Goal: Information Seeking & Learning: Learn about a topic

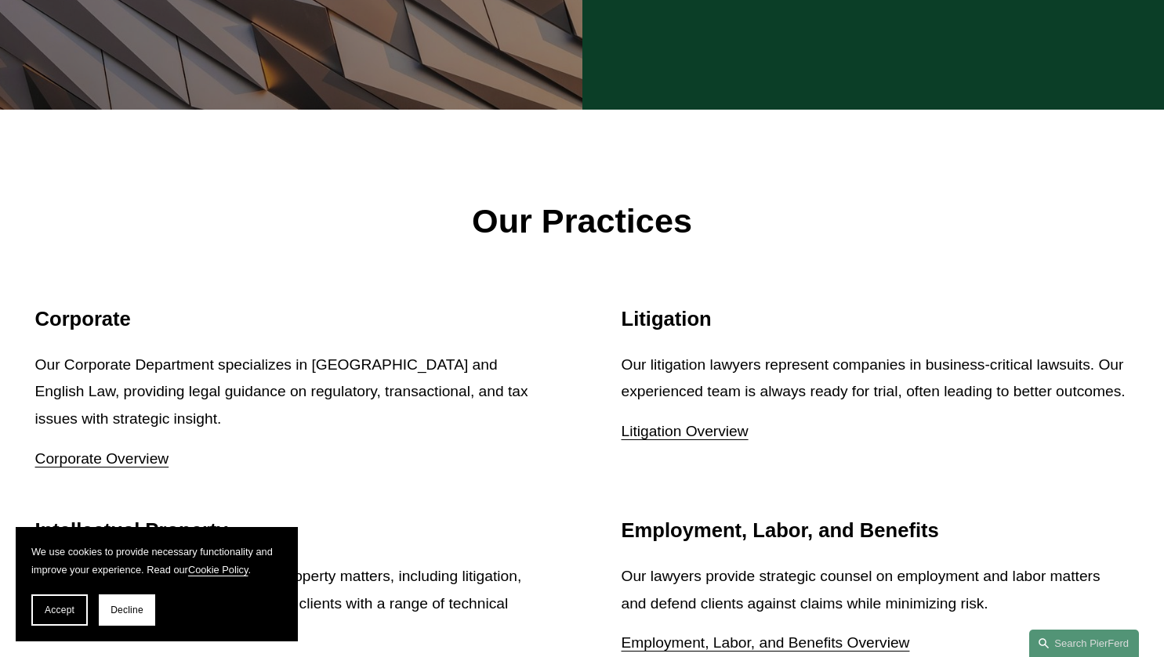
scroll to position [1725, 0]
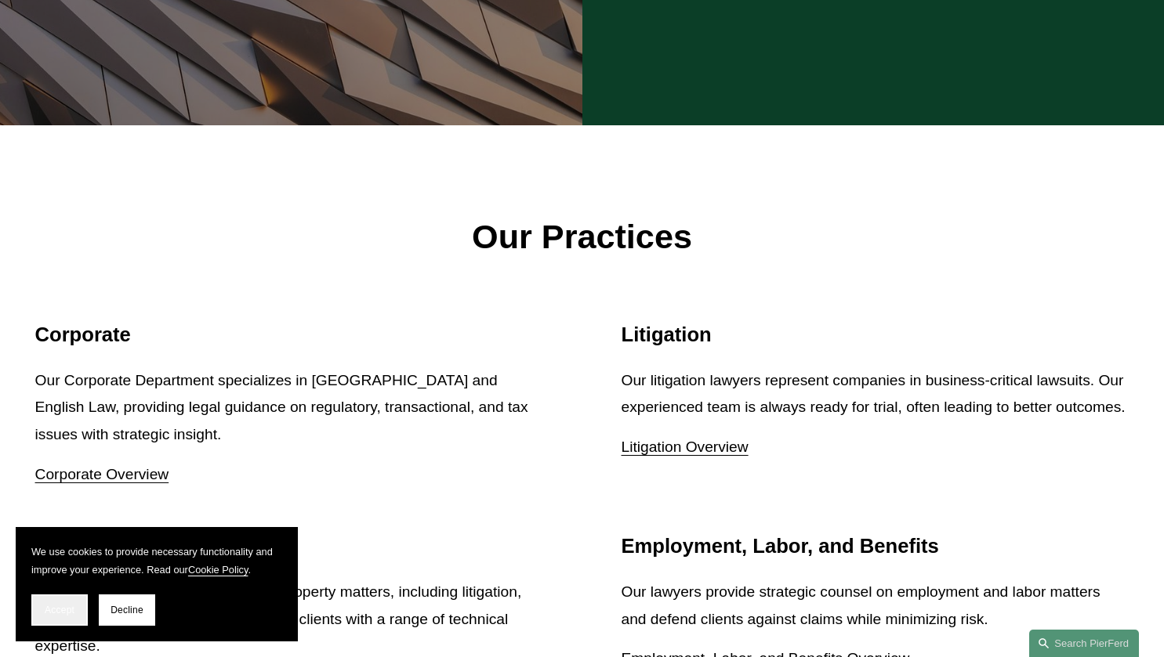
click at [48, 606] on span "Accept" at bounding box center [60, 610] width 30 height 11
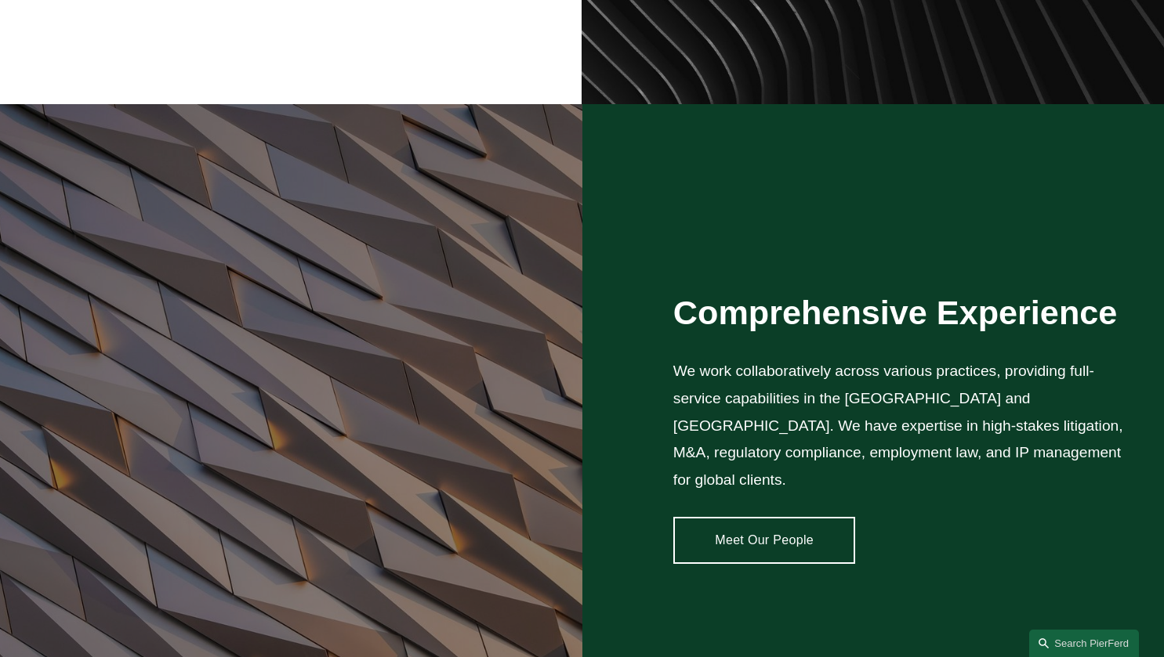
scroll to position [1105, 0]
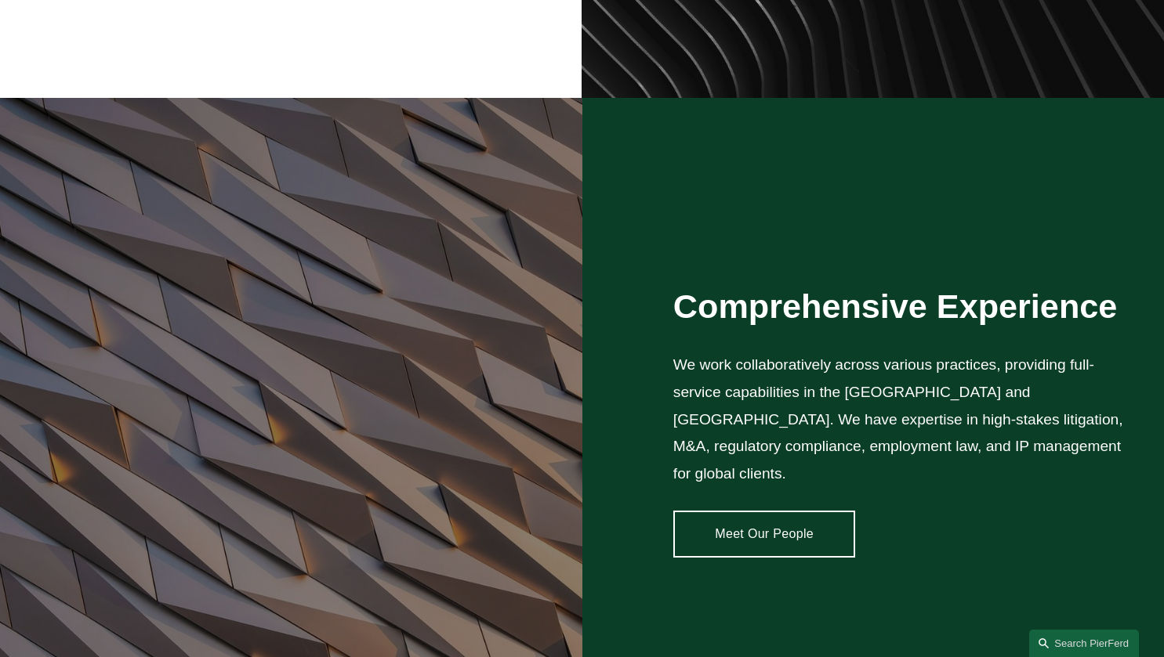
click at [762, 520] on link "Meet Our People" at bounding box center [764, 534] width 183 height 47
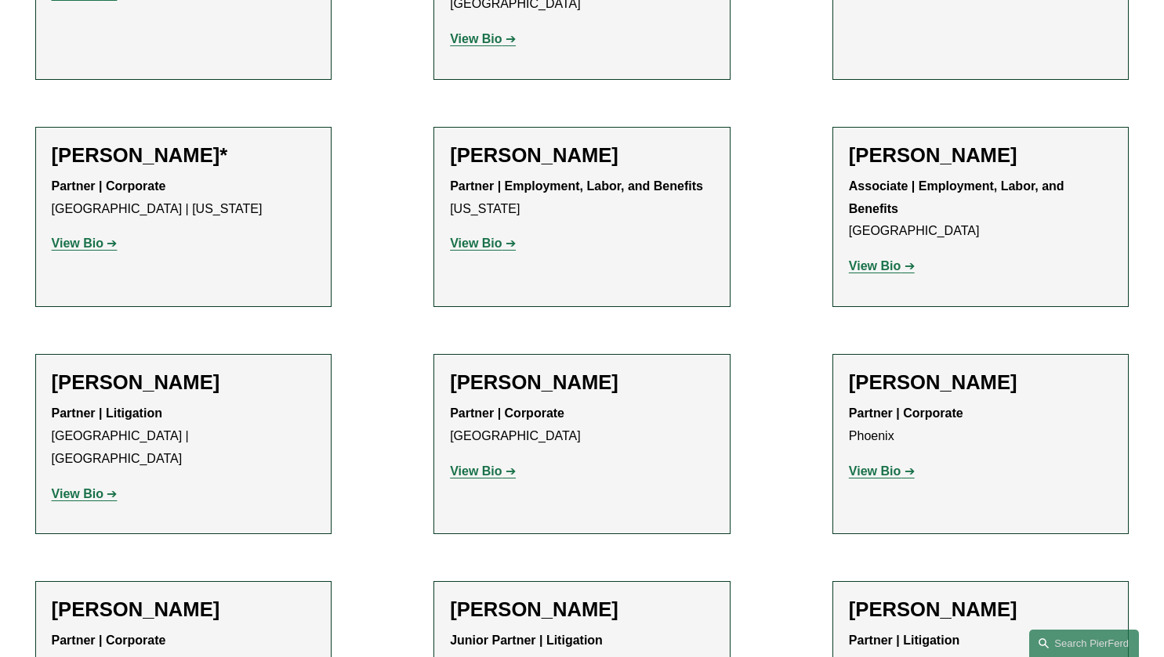
scroll to position [6839, 0]
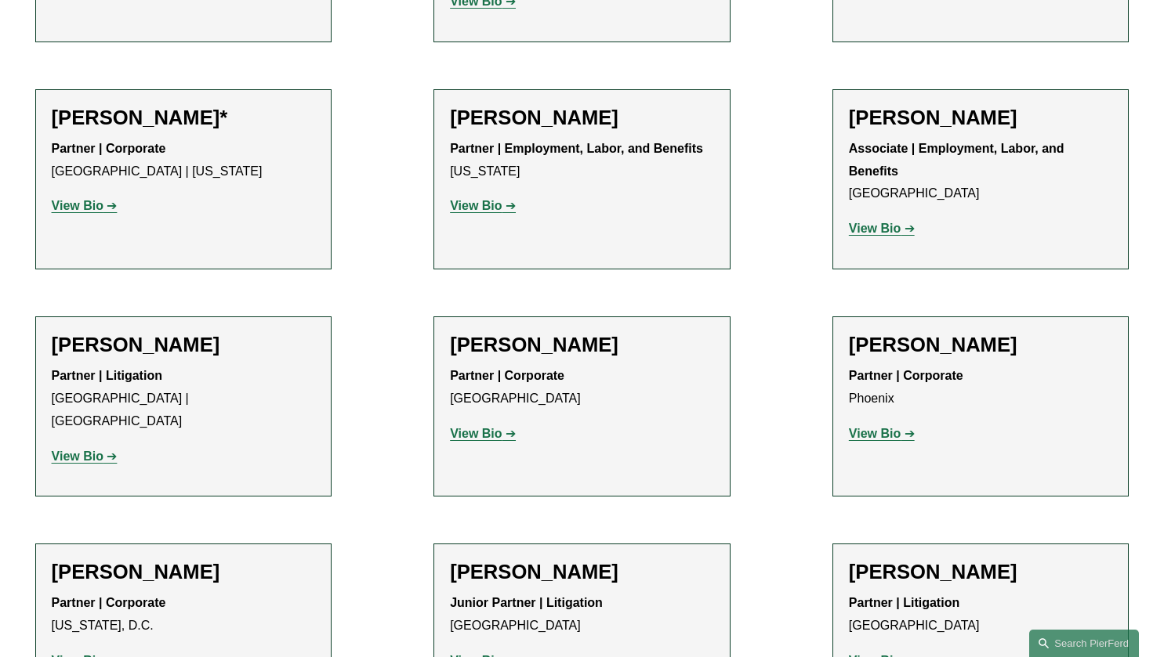
click at [475, 654] on strong "View Bio" at bounding box center [476, 660] width 52 height 13
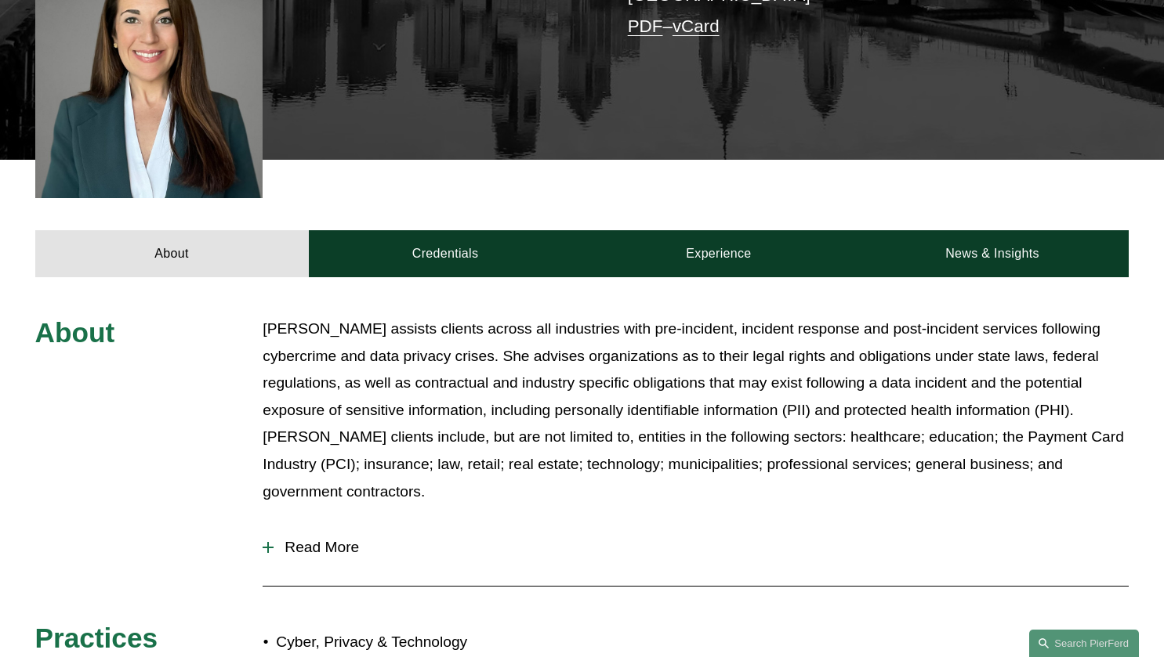
scroll to position [484, 0]
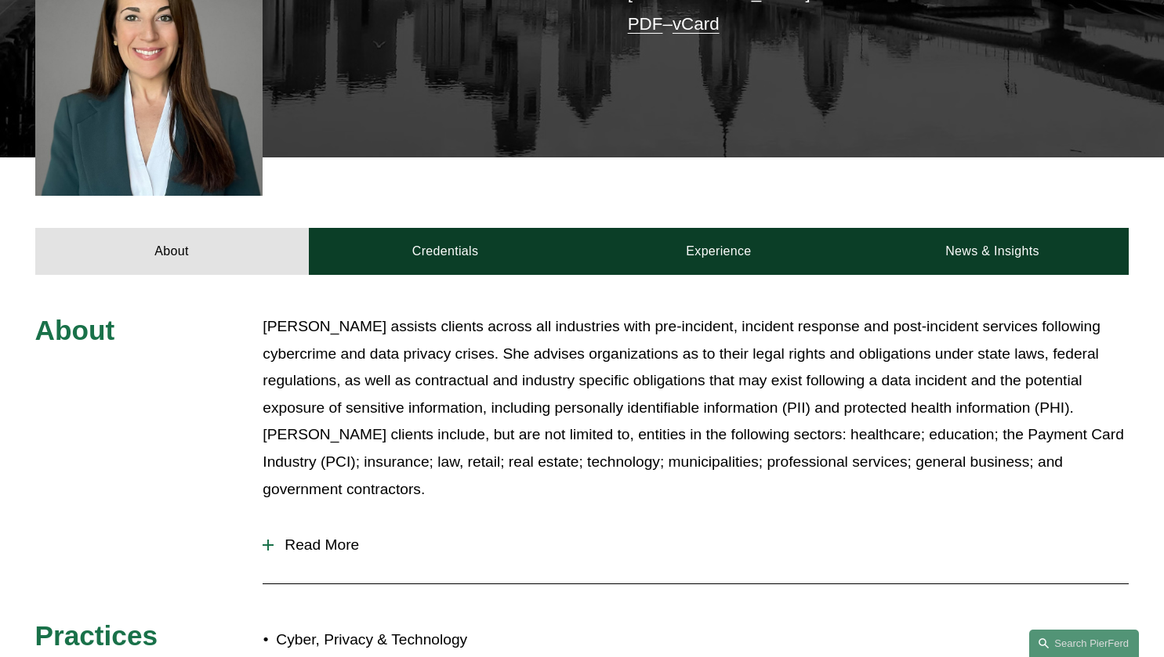
click at [270, 540] on div at bounding box center [267, 545] width 11 height 11
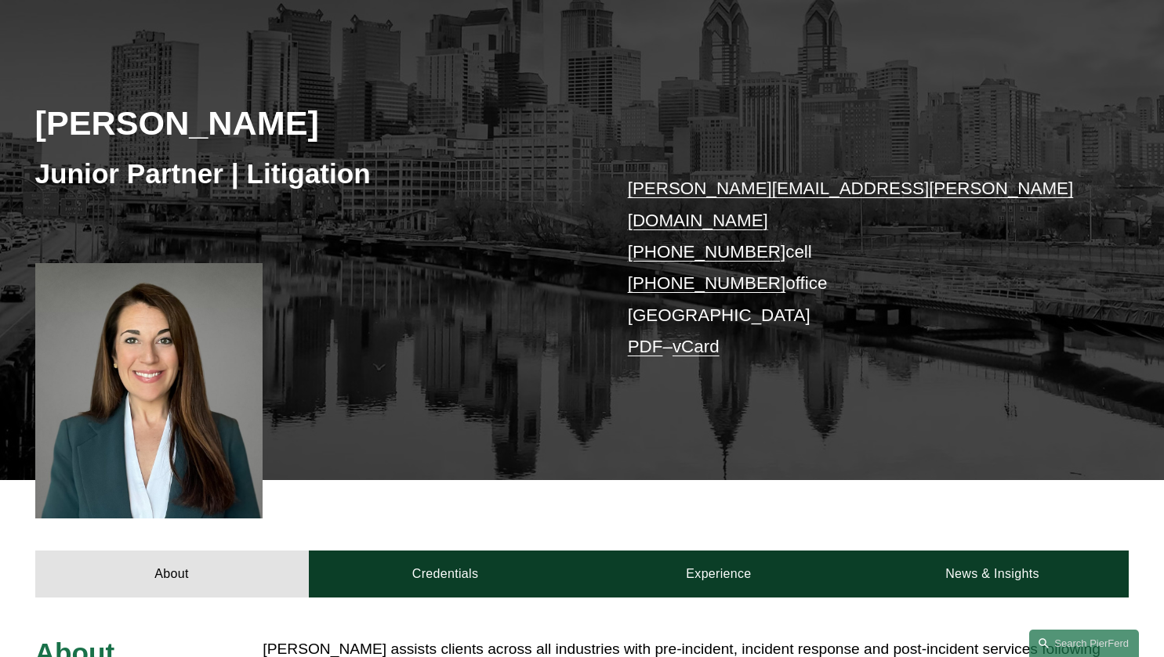
scroll to position [179, 0]
